Goal: Task Accomplishment & Management: Use online tool/utility

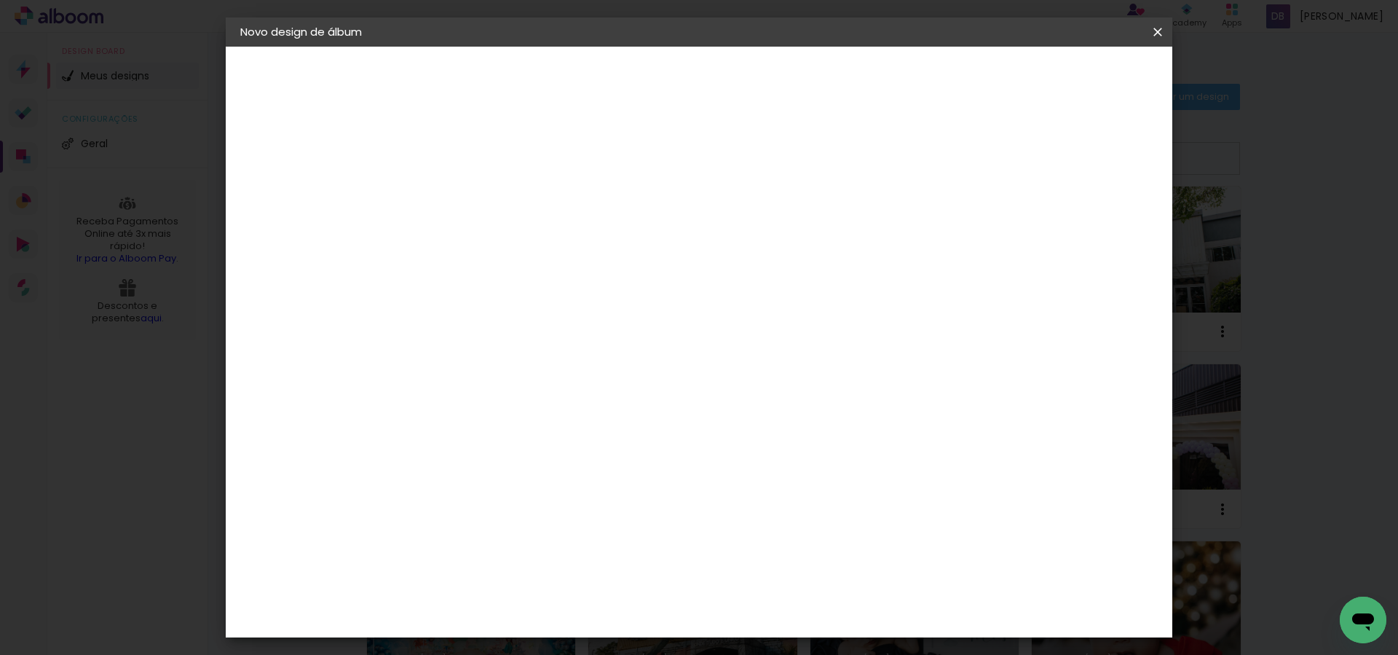
click at [0, 0] on iron-icon at bounding box center [0, 0] width 0 height 0
